Goal: Task Accomplishment & Management: Manage account settings

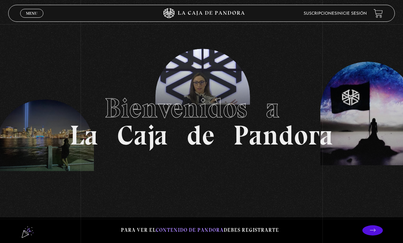
click at [36, 15] on span "Menu" at bounding box center [31, 13] width 11 height 4
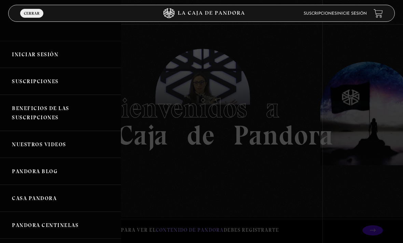
click at [55, 60] on link "Iniciar Sesión" at bounding box center [60, 54] width 121 height 27
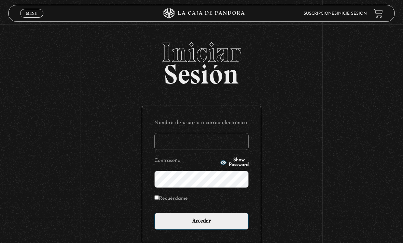
click at [259, 83] on h2 "Iniciar Sesión" at bounding box center [201, 61] width 387 height 44
click at [201, 147] on input "Nombre de usuario o correo electrónico" at bounding box center [201, 141] width 94 height 17
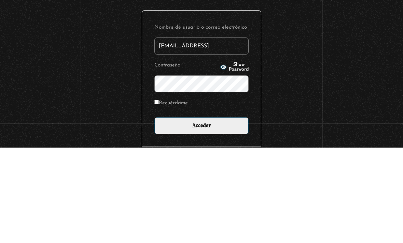
type input "[EMAIL_ADDRESS][DOMAIN_NAME]"
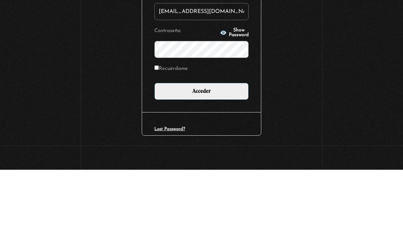
click at [204, 156] on input "Acceder" at bounding box center [201, 164] width 94 height 17
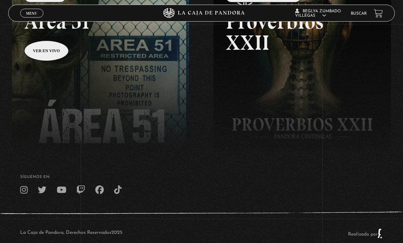
scroll to position [130, 0]
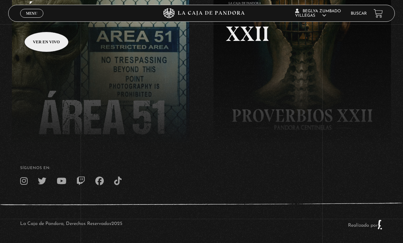
click at [28, 13] on span "Menu" at bounding box center [31, 13] width 11 height 4
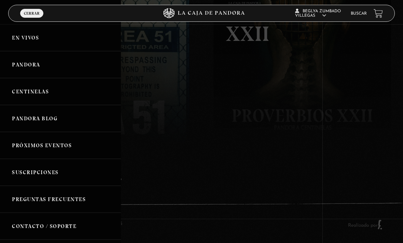
click at [49, 73] on link "Pandora" at bounding box center [60, 64] width 121 height 27
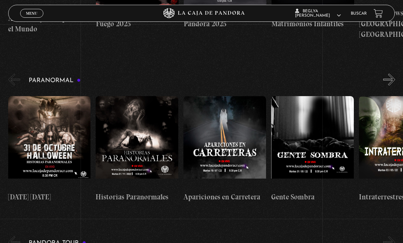
scroll to position [251, 0]
click at [32, 12] on span "Menu" at bounding box center [31, 13] width 11 height 4
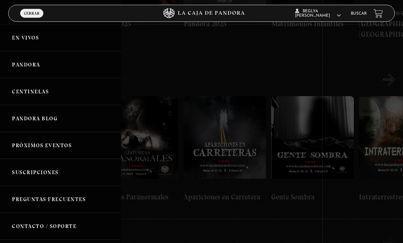
click at [38, 42] on link "En vivos" at bounding box center [60, 37] width 121 height 27
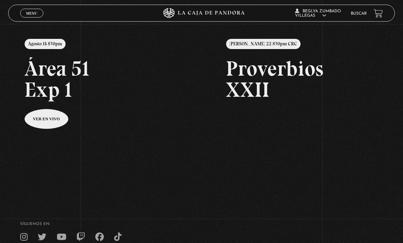
scroll to position [73, 0]
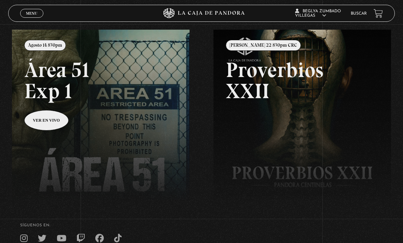
click at [43, 128] on link at bounding box center [213, 151] width 403 height 243
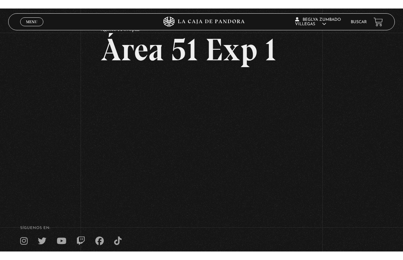
scroll to position [8, 0]
